Goal: Task Accomplishment & Management: Use online tool/utility

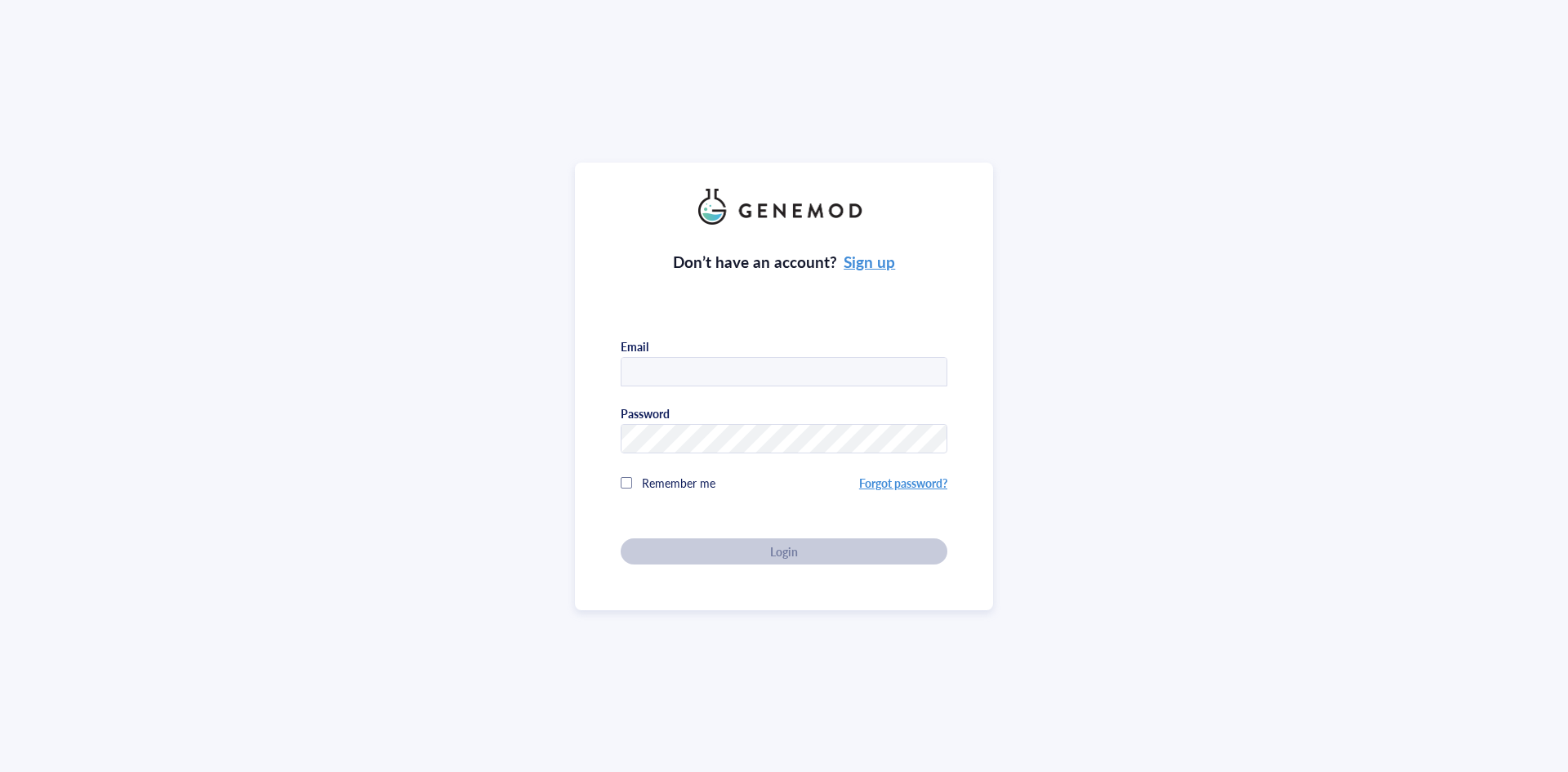
type input "[PERSON_NAME][EMAIL_ADDRESS][PERSON_NAME][DOMAIN_NAME]"
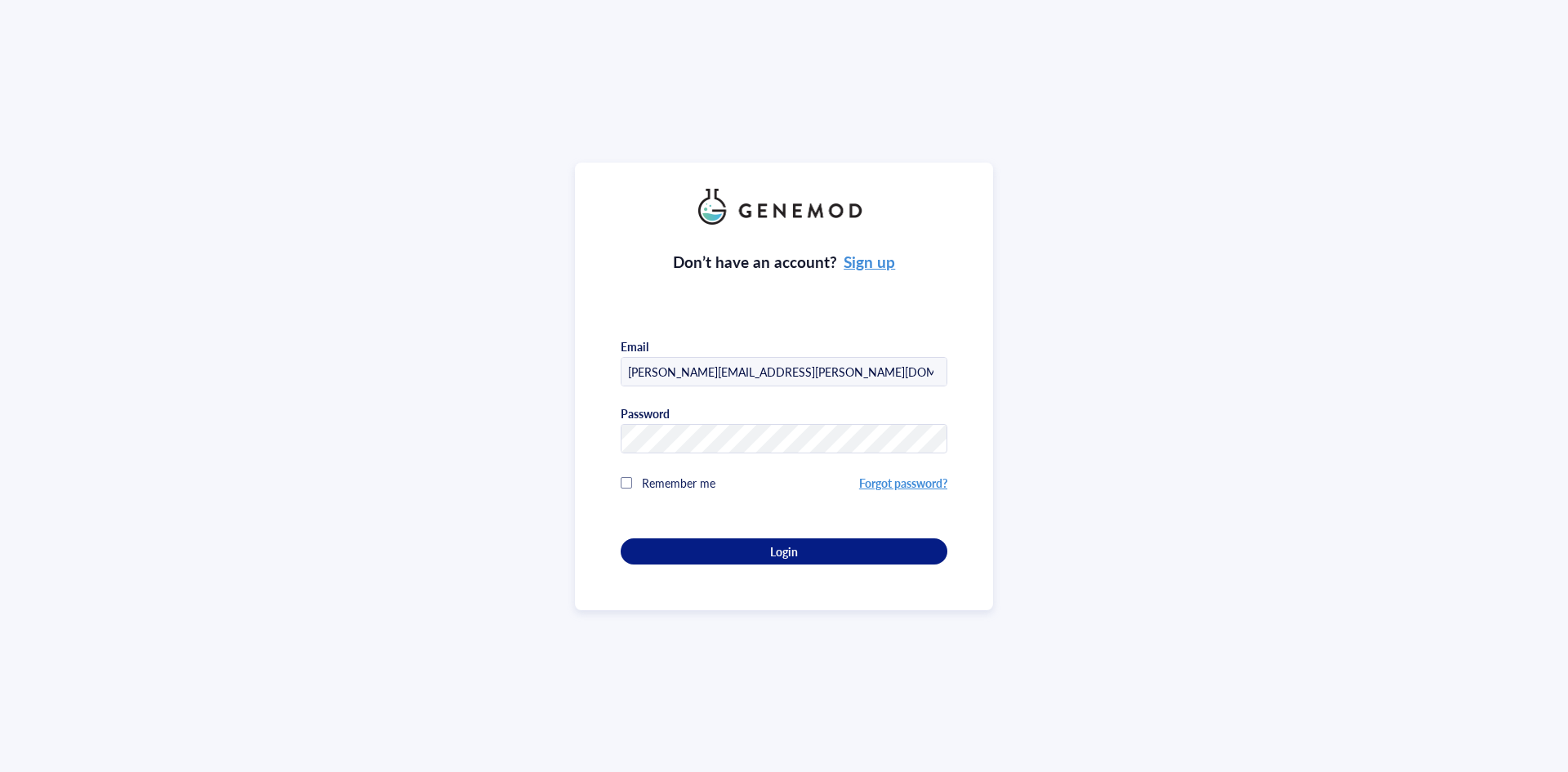
click at [763, 424] on div at bounding box center [783, 439] width 326 height 30
click at [792, 548] on span "Login" at bounding box center [784, 551] width 28 height 15
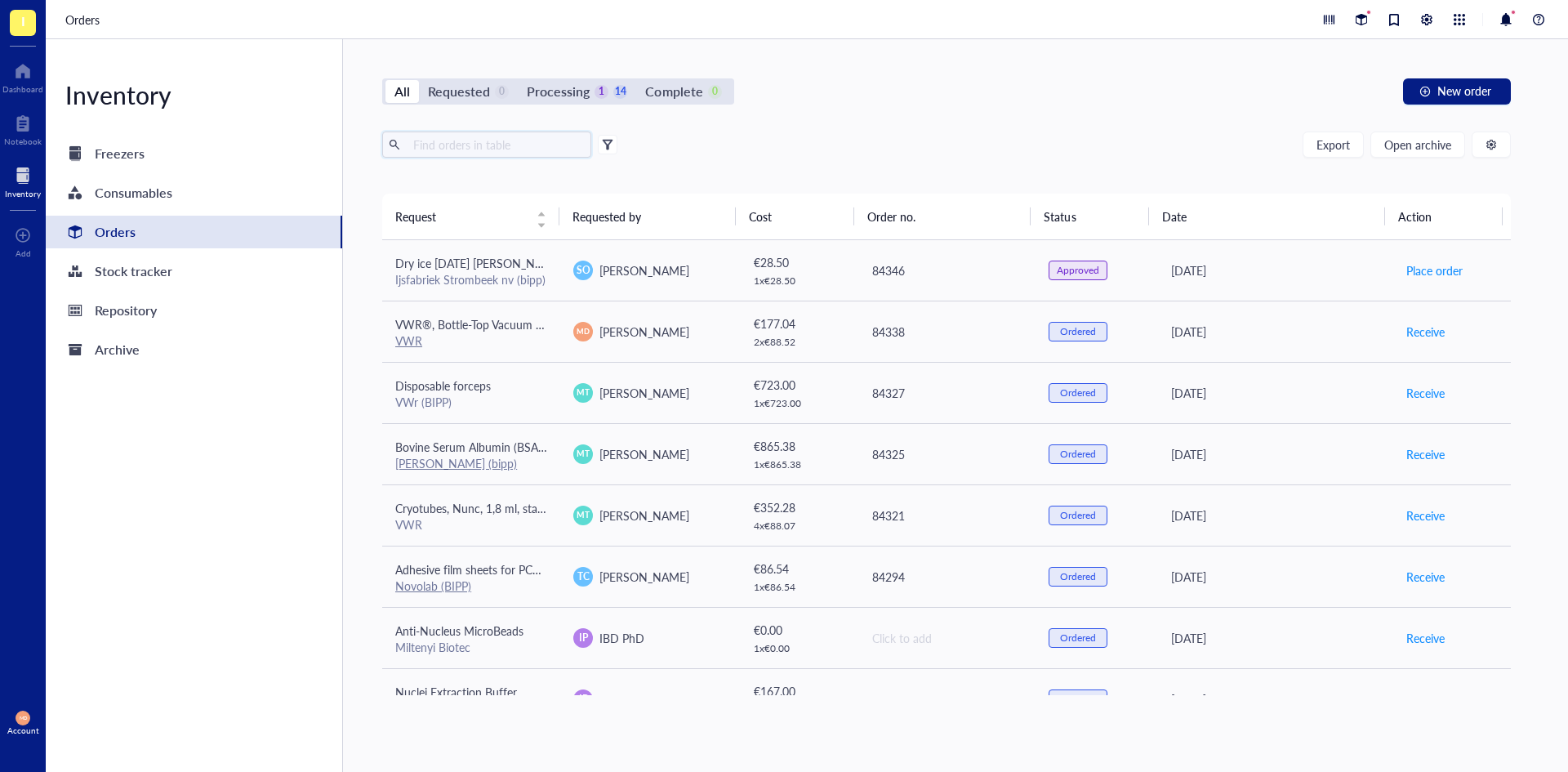
click at [472, 149] on input "text" at bounding box center [495, 144] width 178 height 25
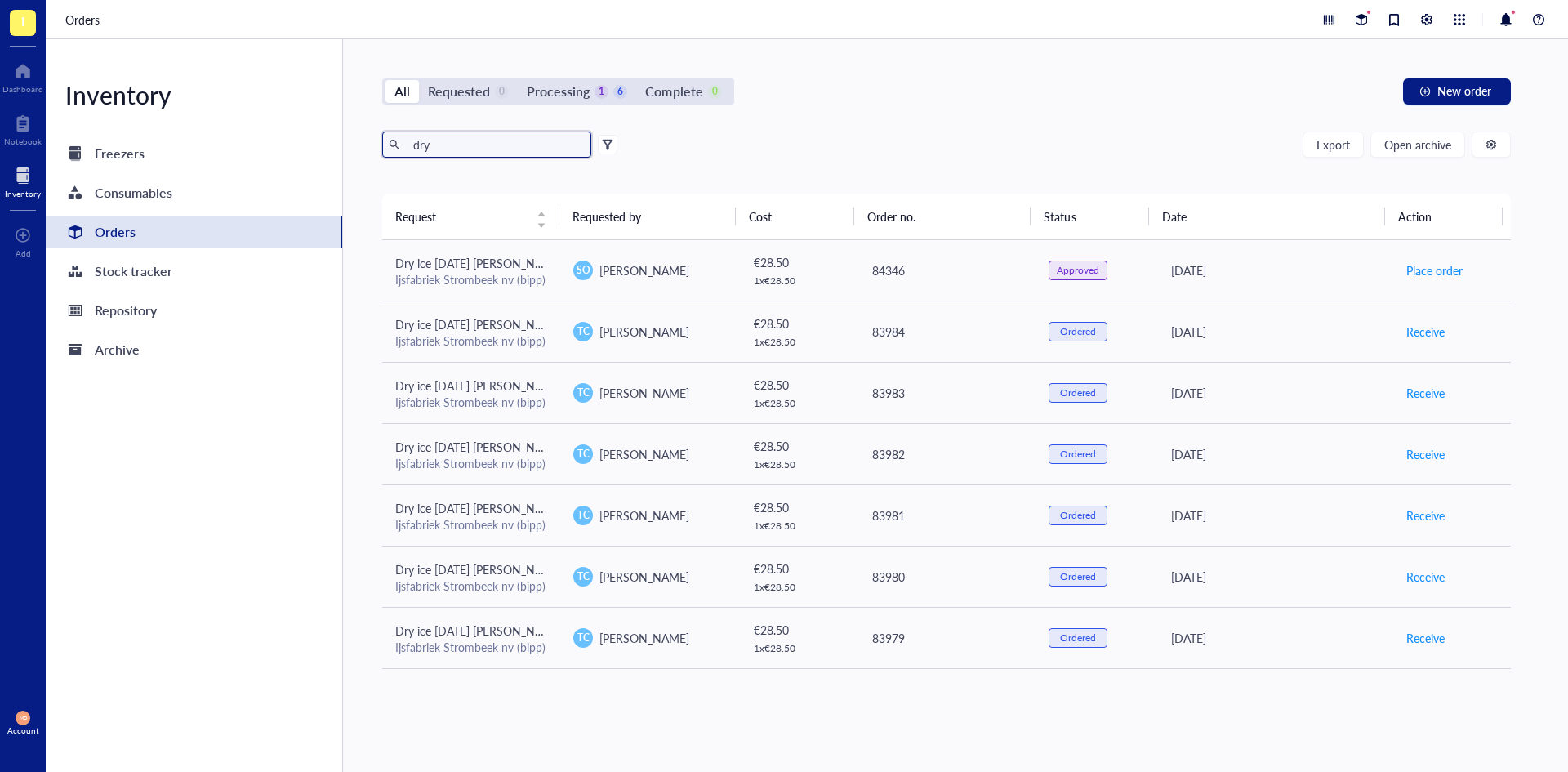
type input "dry"
